Goal: Information Seeking & Learning: Learn about a topic

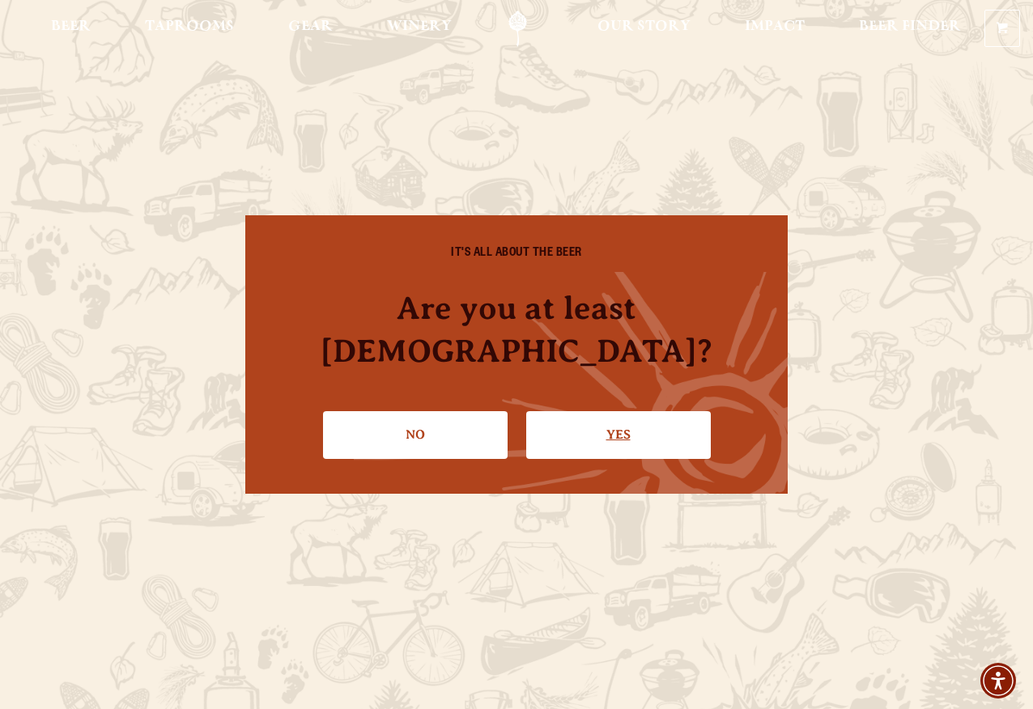
click at [626, 415] on link "Yes" at bounding box center [618, 434] width 185 height 47
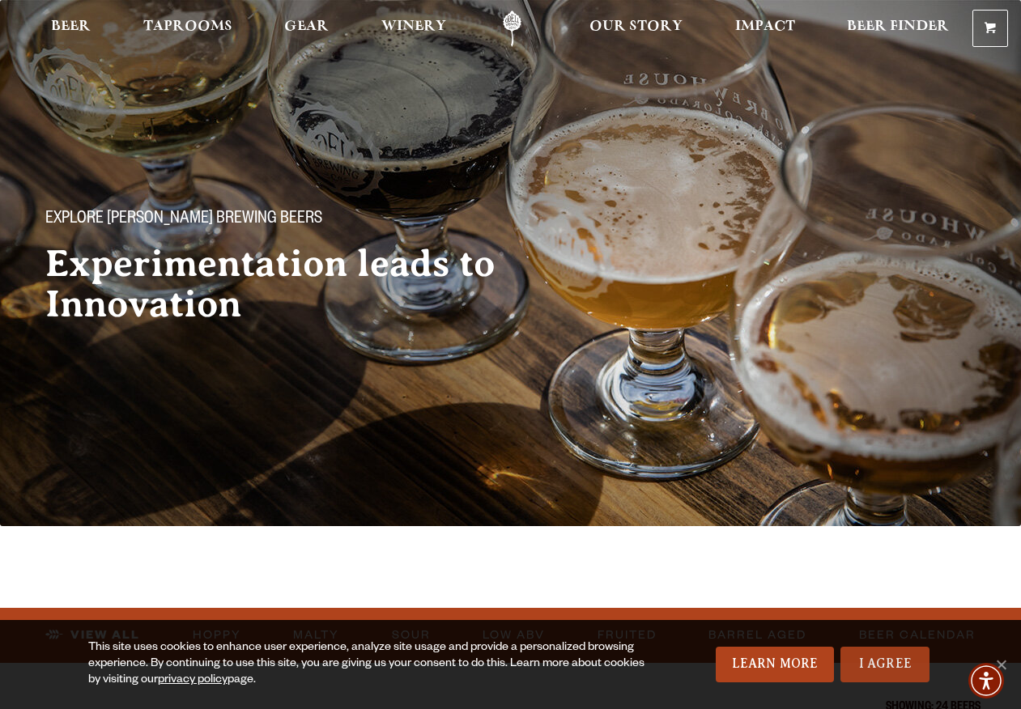
click at [890, 662] on link "I Agree" at bounding box center [884, 665] width 89 height 36
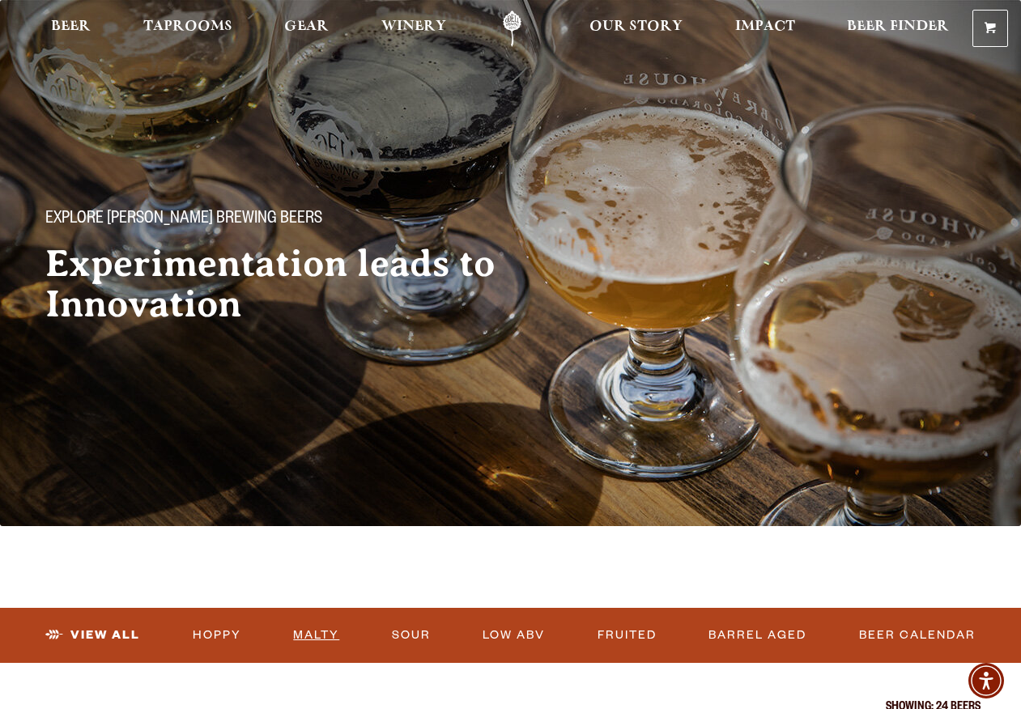
click at [325, 635] on link "Malty" at bounding box center [316, 635] width 59 height 37
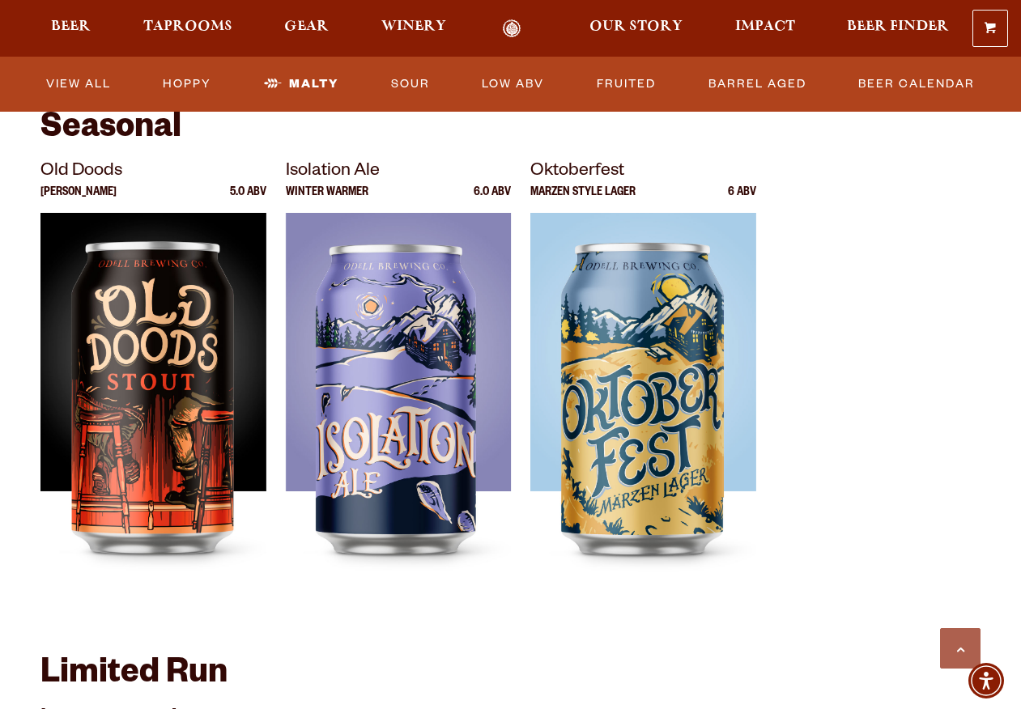
scroll to position [1052, 0]
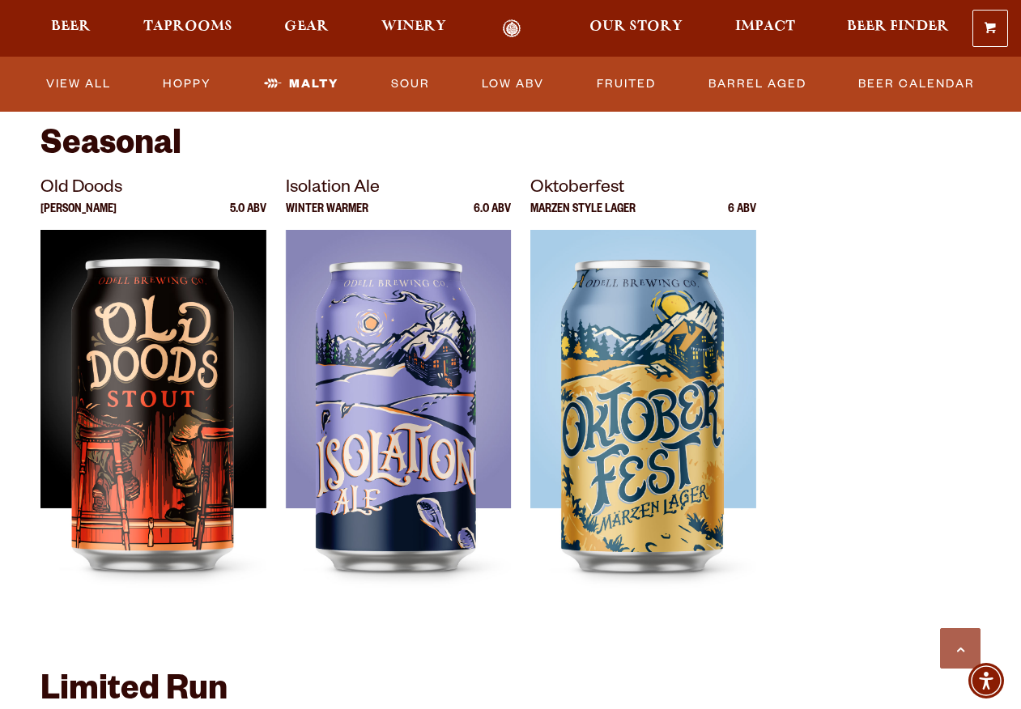
click at [597, 194] on p "Oktoberfest" at bounding box center [643, 189] width 226 height 29
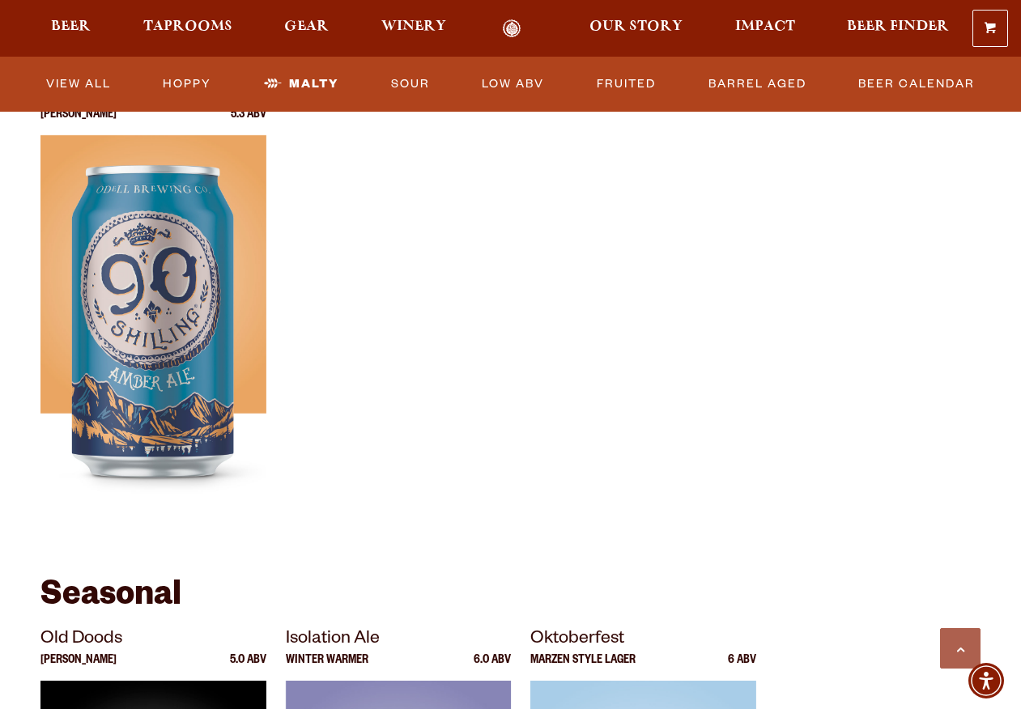
scroll to position [567, 0]
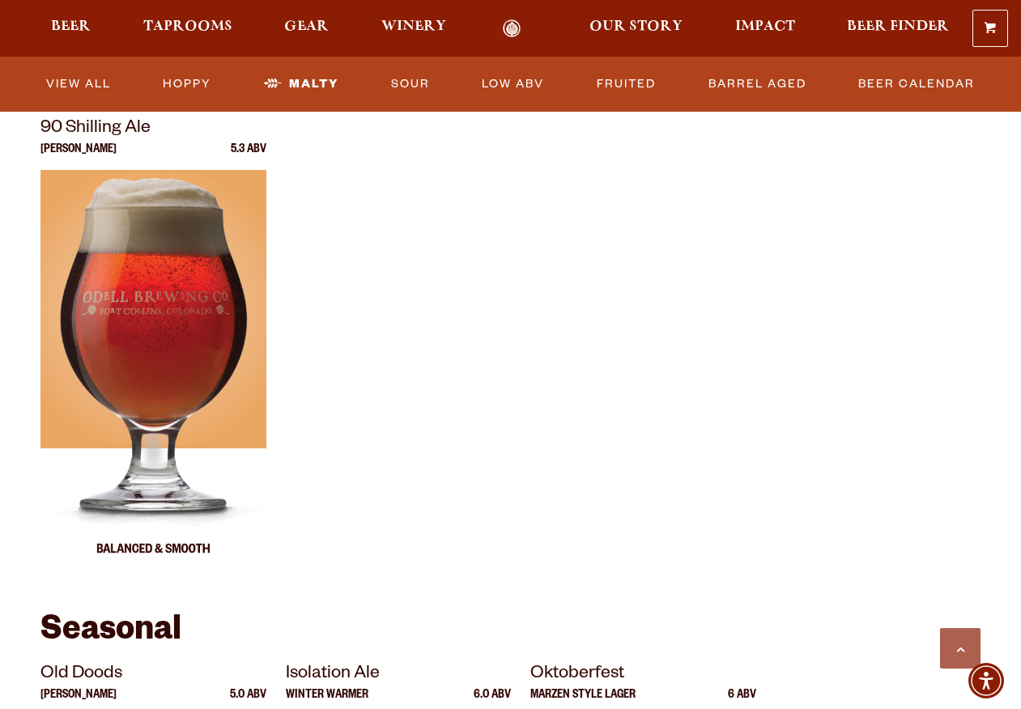
click at [122, 229] on img at bounding box center [153, 372] width 226 height 405
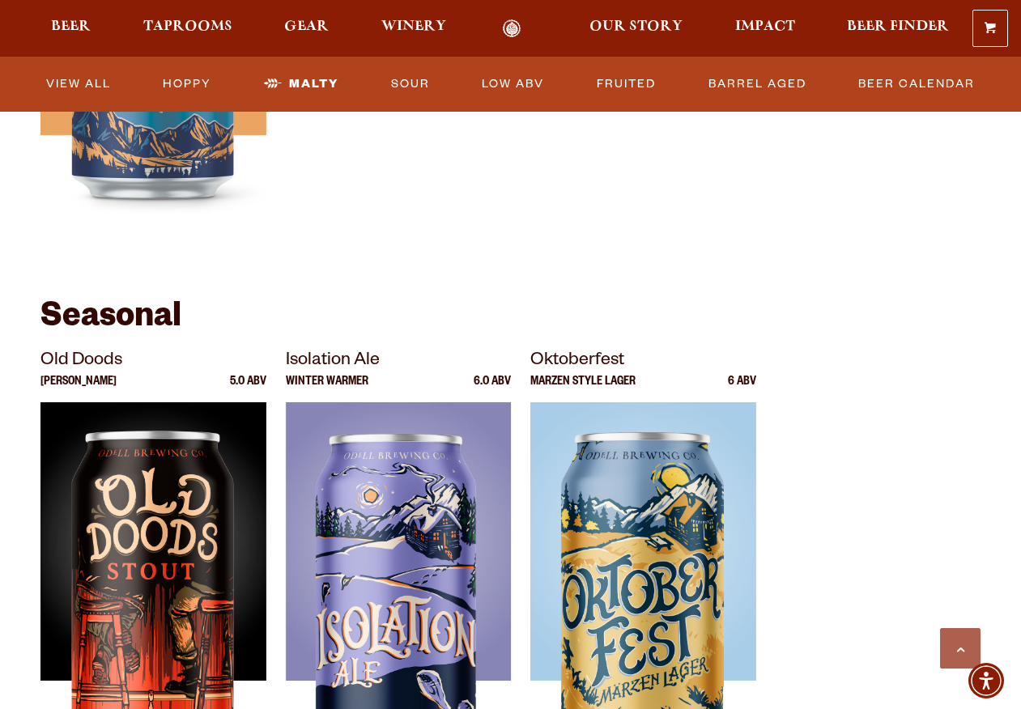
scroll to position [1052, 0]
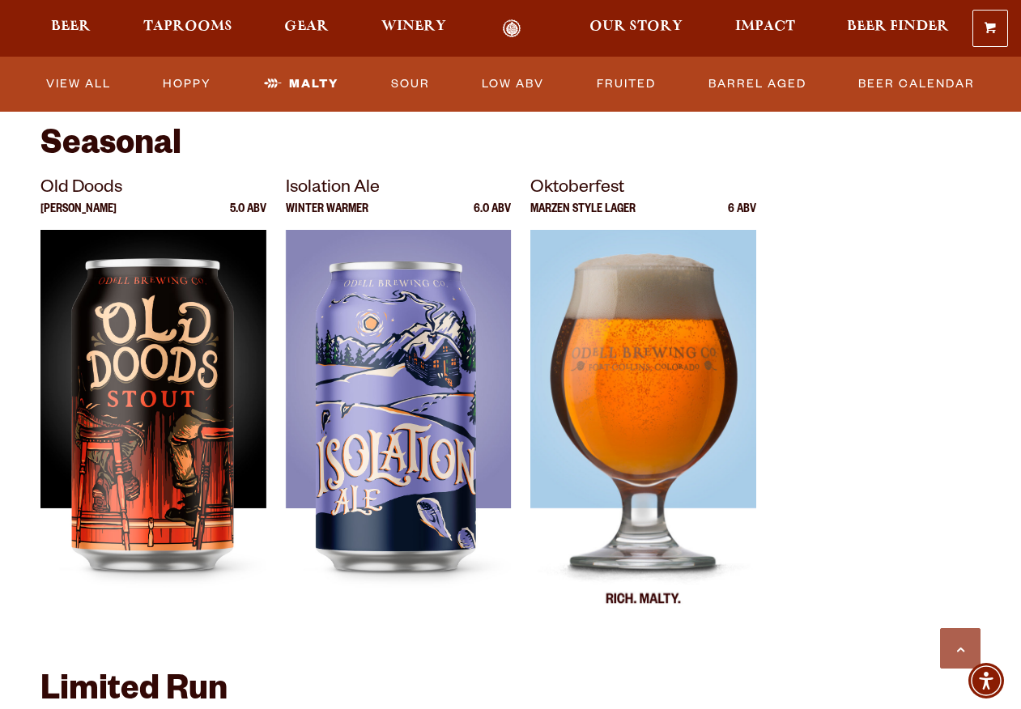
click at [677, 399] on img at bounding box center [643, 432] width 226 height 405
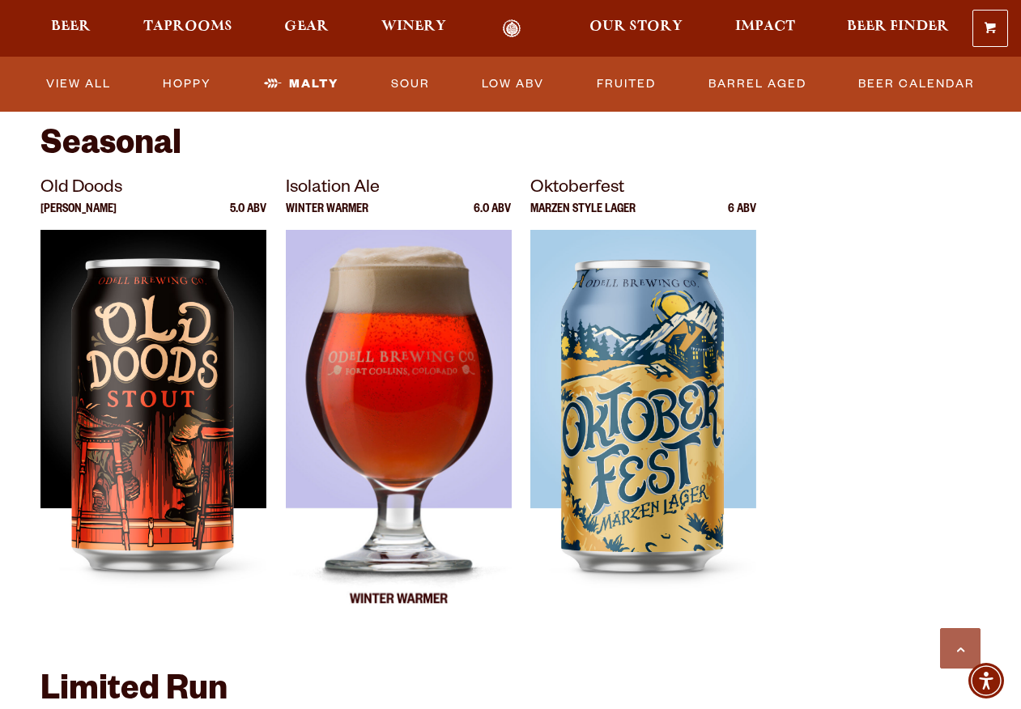
click at [351, 244] on img at bounding box center [399, 432] width 226 height 405
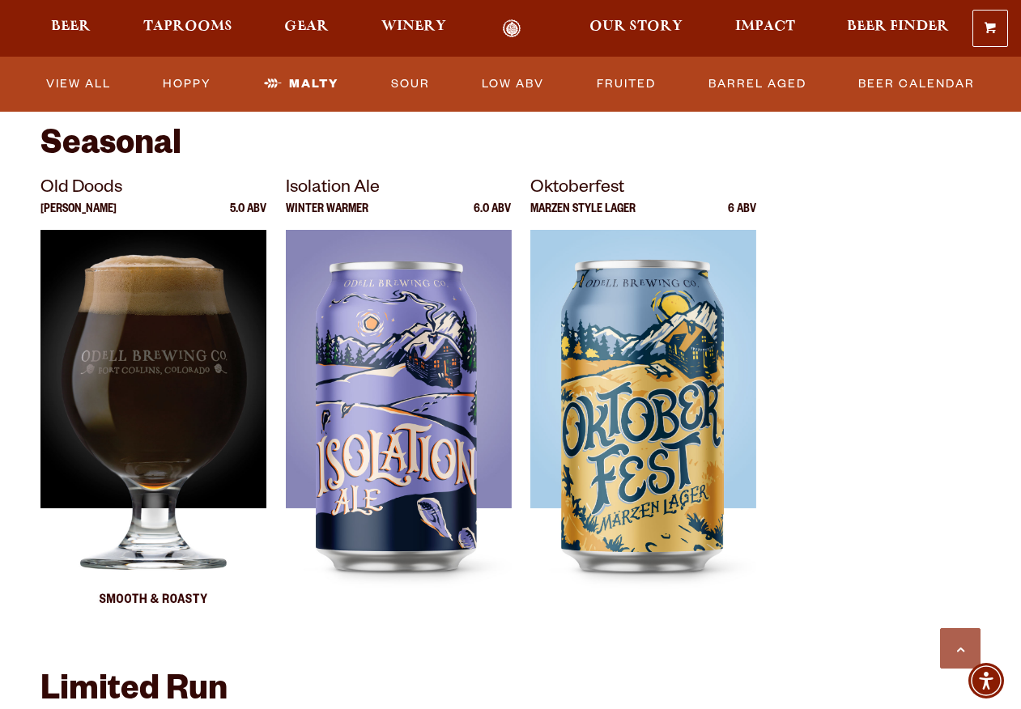
click at [112, 293] on img at bounding box center [153, 432] width 226 height 405
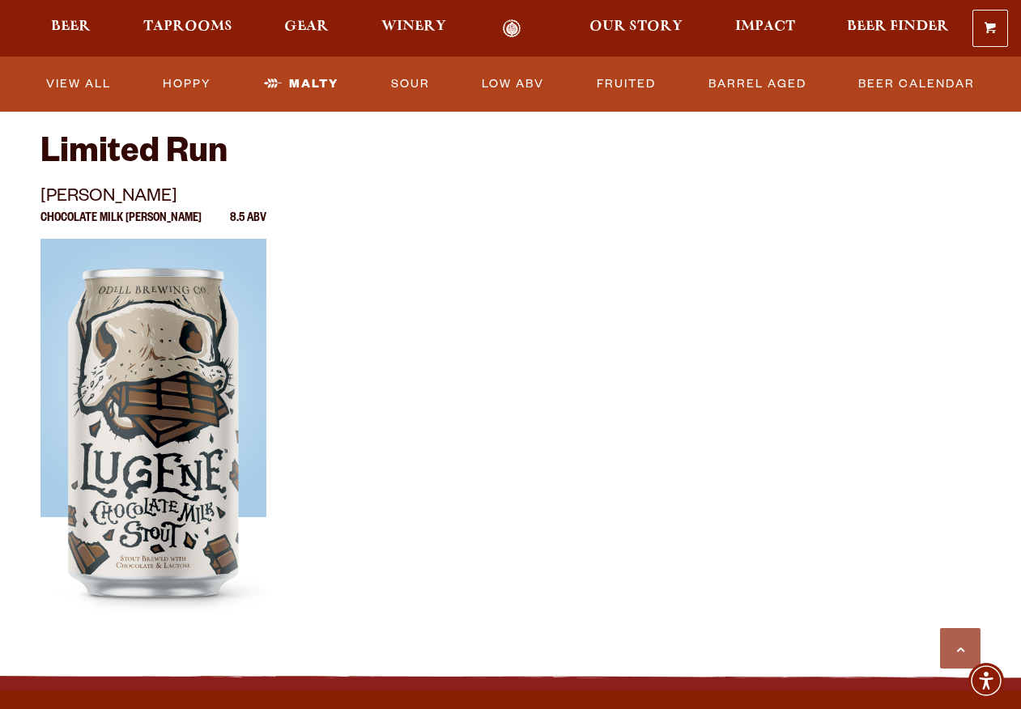
scroll to position [1619, 0]
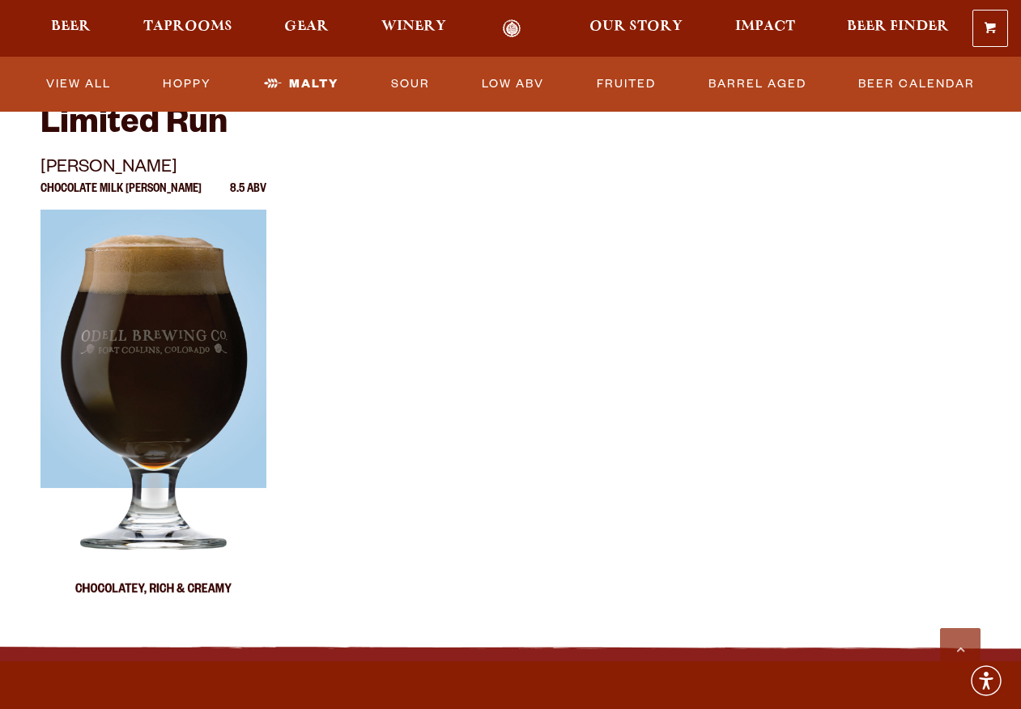
click at [159, 348] on img at bounding box center [153, 412] width 226 height 405
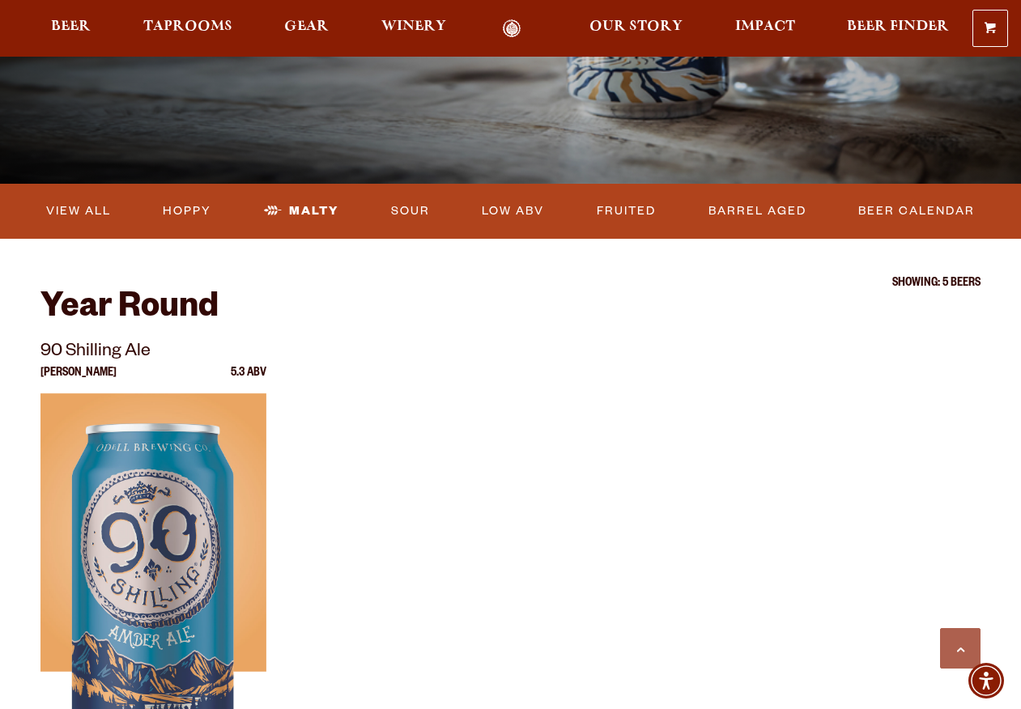
scroll to position [324, 0]
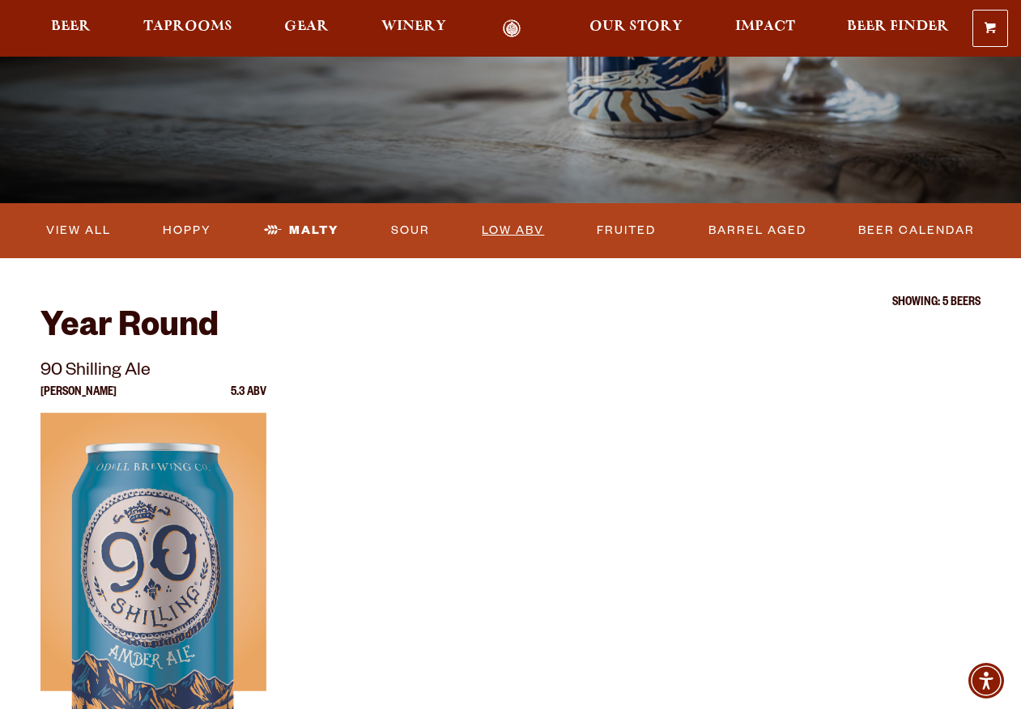
click at [511, 232] on link "Low ABV" at bounding box center [512, 230] width 75 height 37
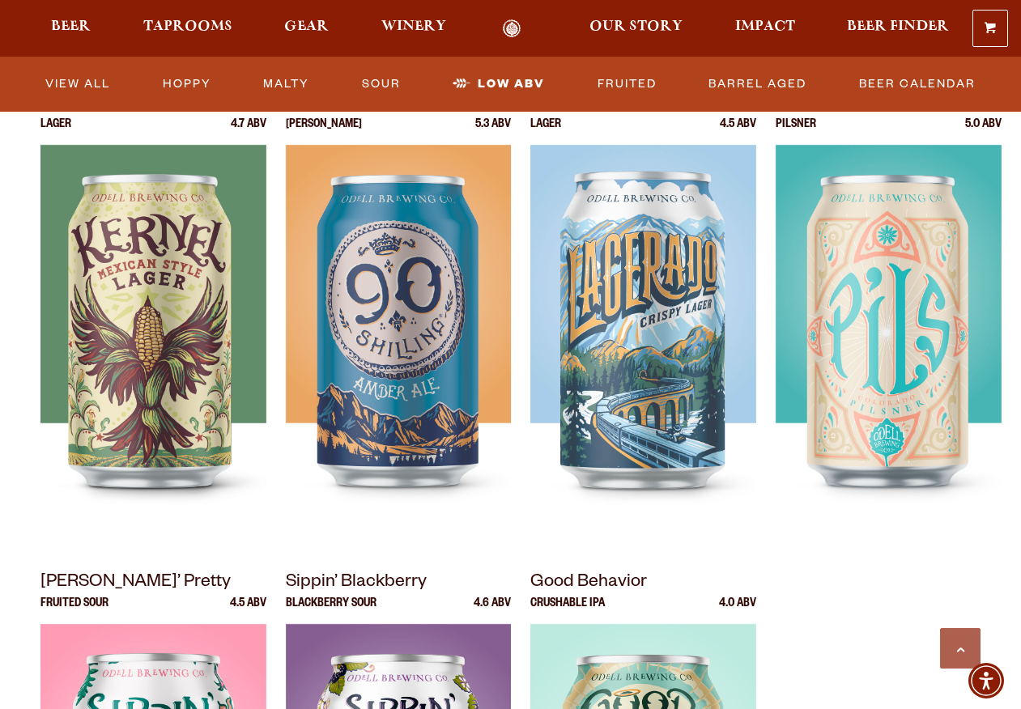
scroll to position [567, 0]
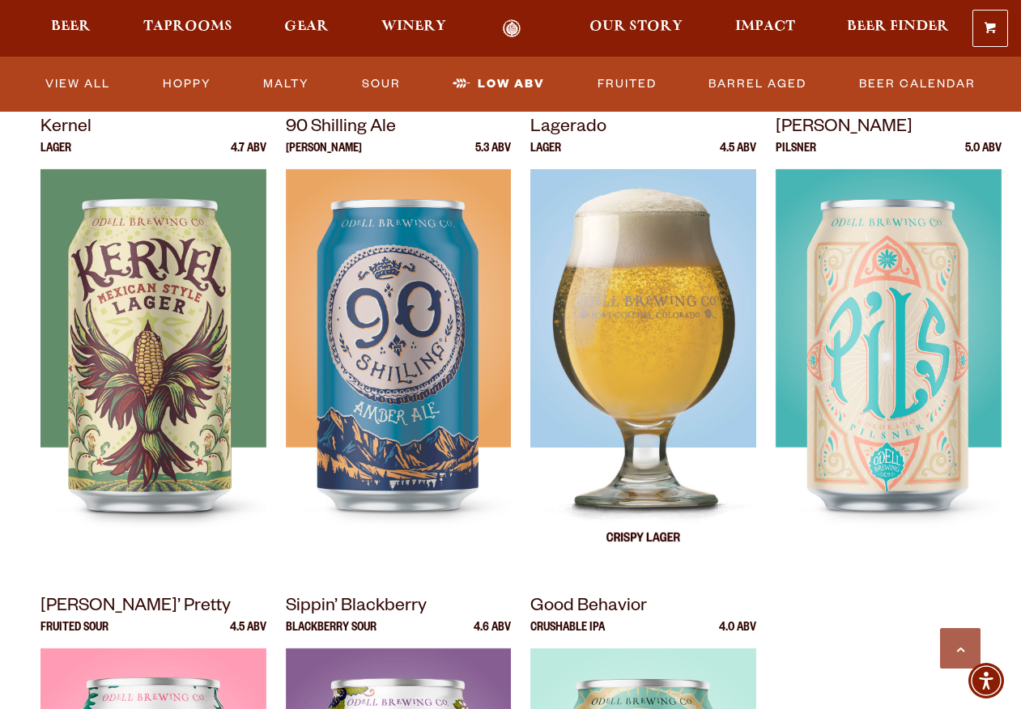
click at [637, 374] on img at bounding box center [643, 371] width 226 height 405
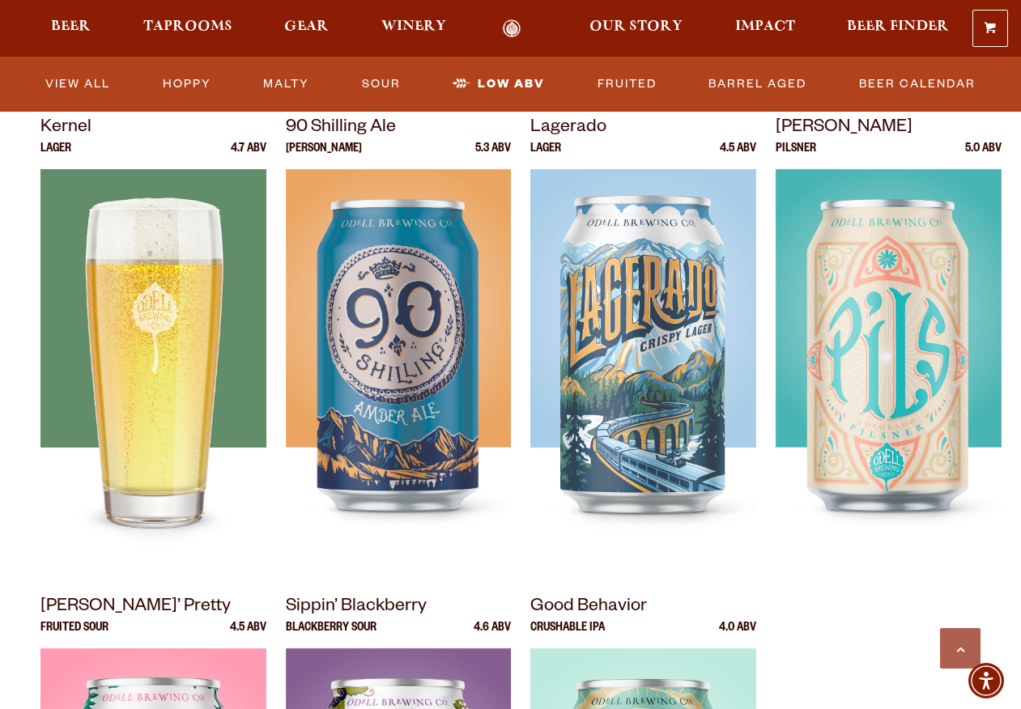
click at [175, 264] on img at bounding box center [153, 371] width 226 height 405
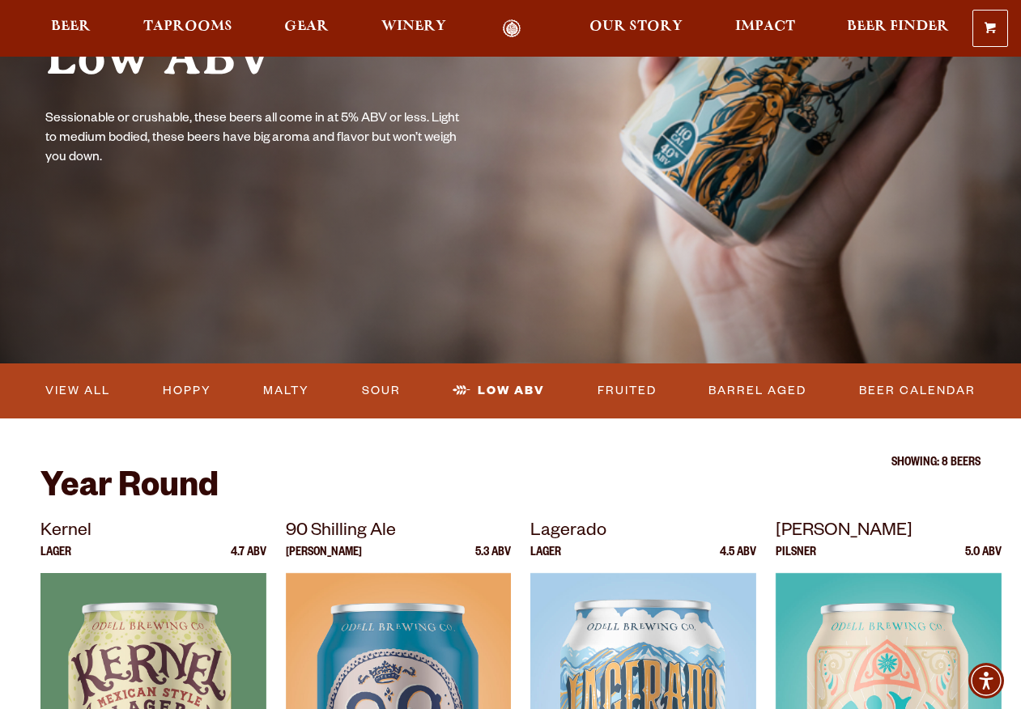
scroll to position [162, 0]
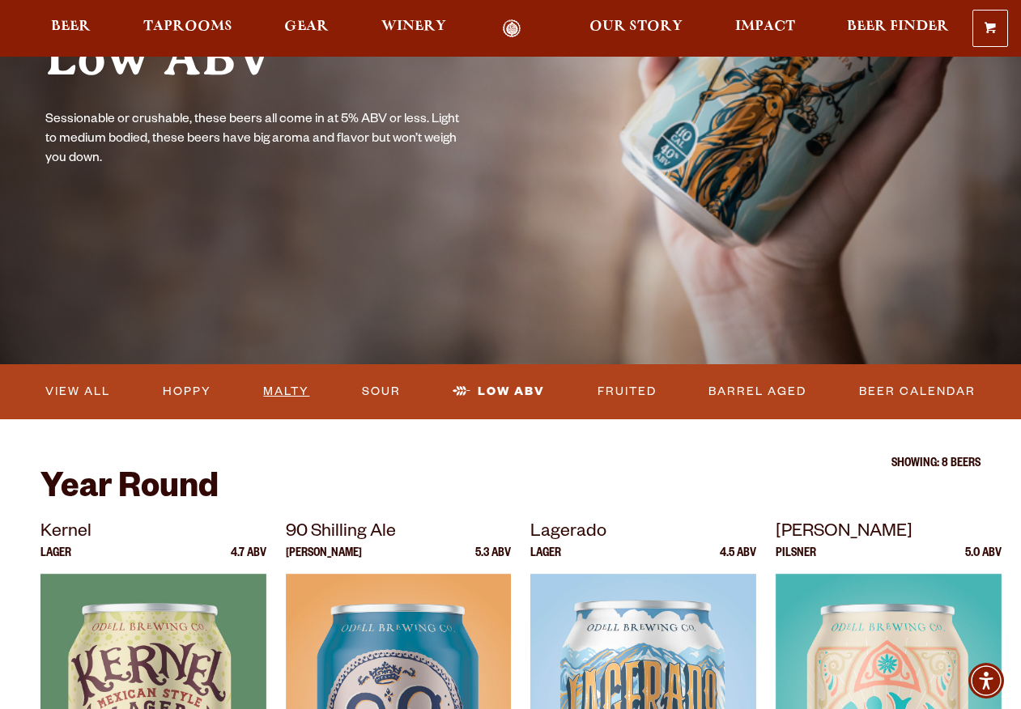
click at [291, 389] on link "Malty" at bounding box center [286, 391] width 59 height 37
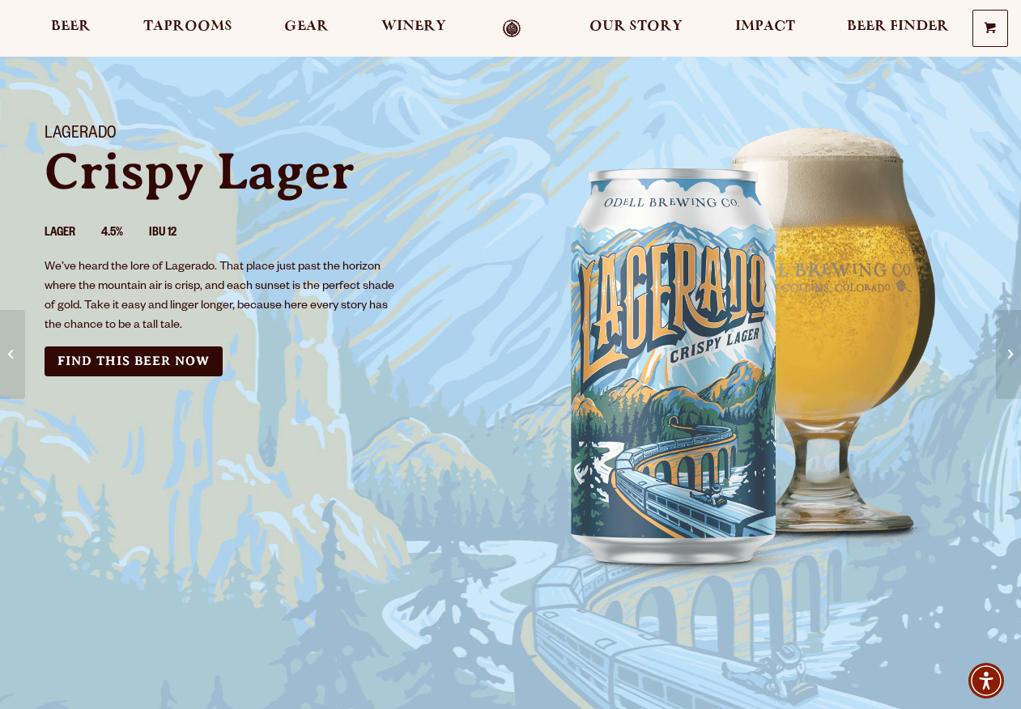
scroll to position [81, 0]
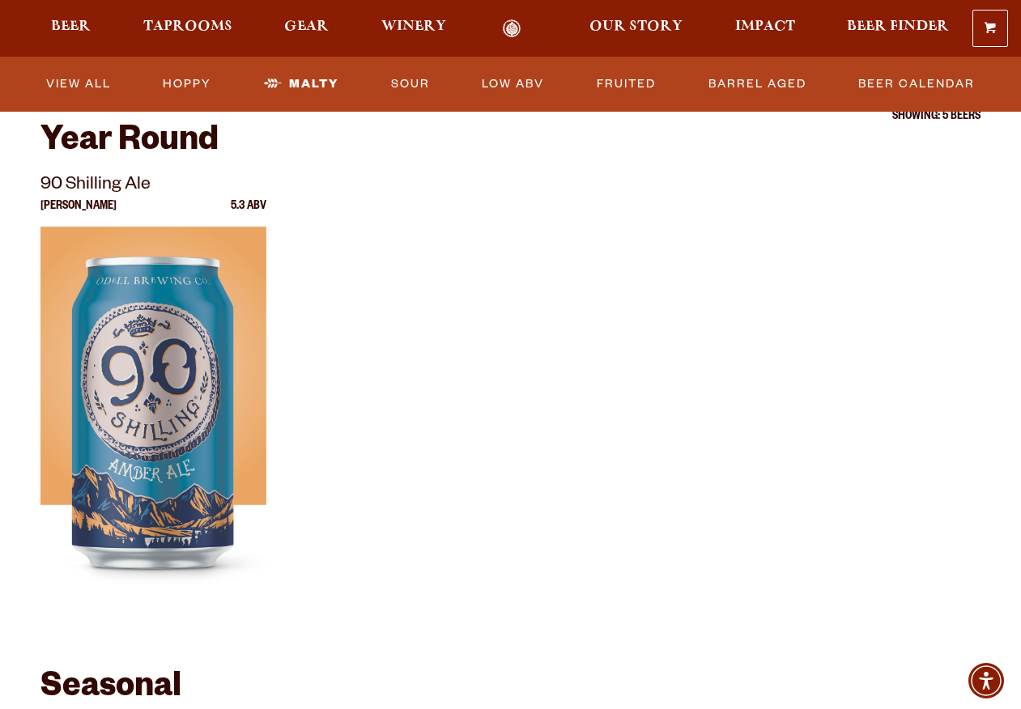
scroll to position [324, 0]
